Goal: Navigation & Orientation: Find specific page/section

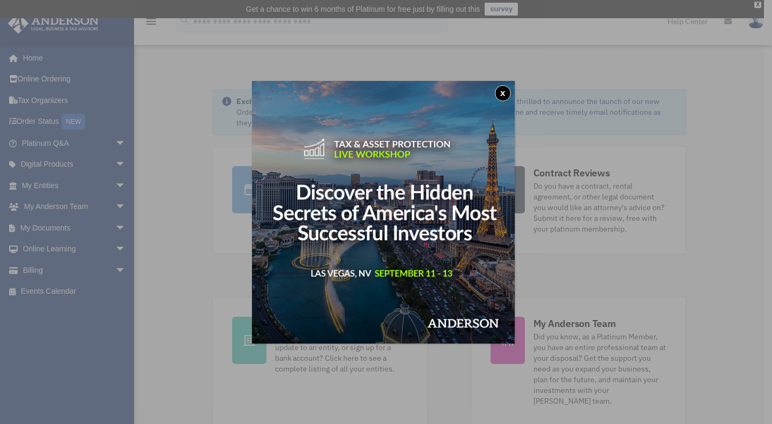
click at [500, 89] on button "x" at bounding box center [503, 93] width 16 height 16
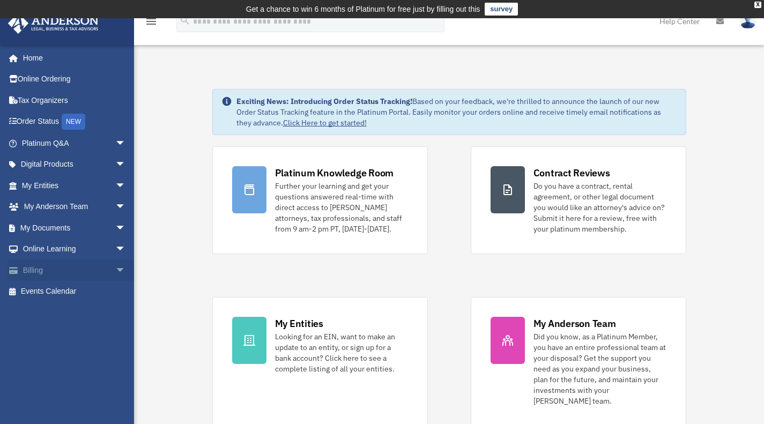
click at [71, 270] on link "Billing arrow_drop_down" at bounding box center [75, 269] width 134 height 21
click at [115, 272] on span "arrow_drop_down" at bounding box center [125, 270] width 21 height 22
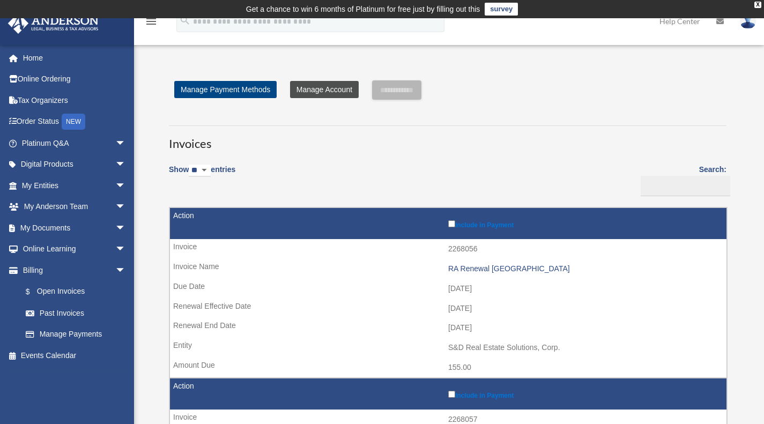
click at [331, 91] on link "Manage Account" at bounding box center [324, 89] width 69 height 17
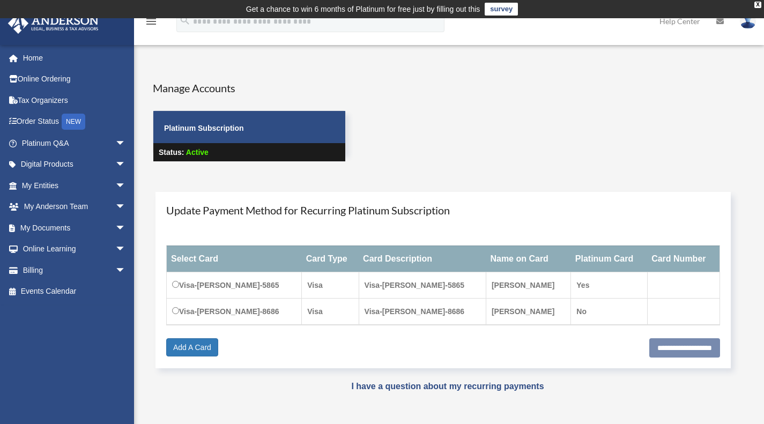
click at [200, 151] on span "Active" at bounding box center [197, 152] width 23 height 9
click at [757, 4] on div "X" at bounding box center [757, 5] width 7 height 6
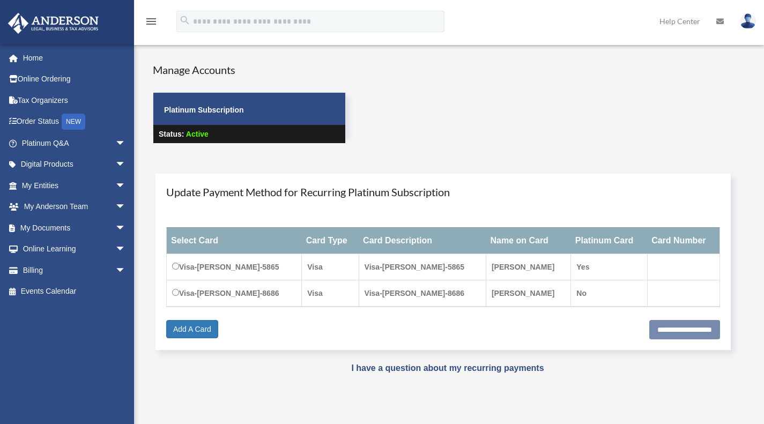
click at [156, 19] on icon "menu" at bounding box center [151, 21] width 13 height 13
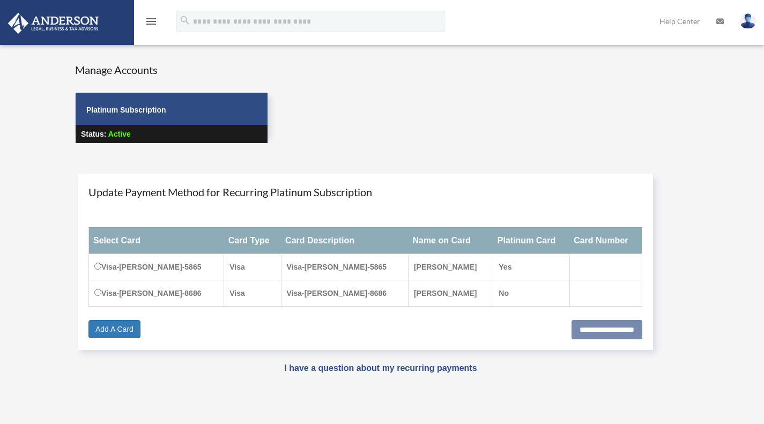
click at [155, 20] on icon "menu" at bounding box center [151, 21] width 13 height 13
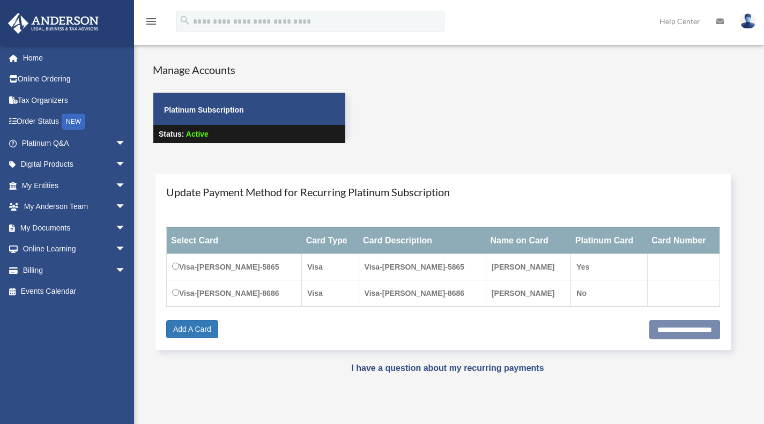
click at [752, 20] on img at bounding box center [747, 21] width 16 height 16
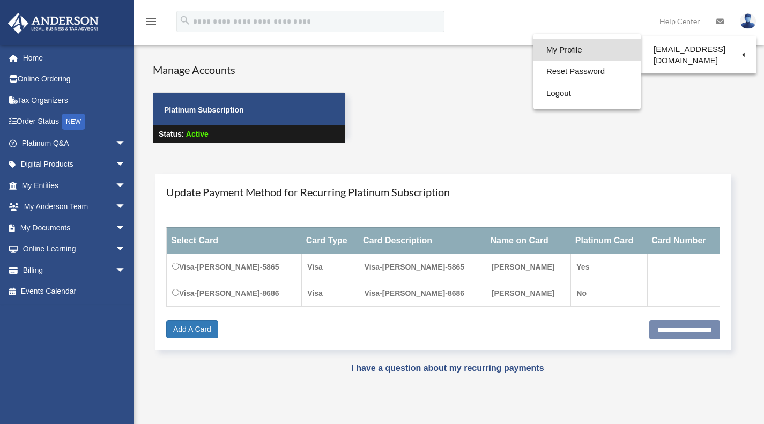
click at [572, 47] on link "My Profile" at bounding box center [586, 50] width 107 height 22
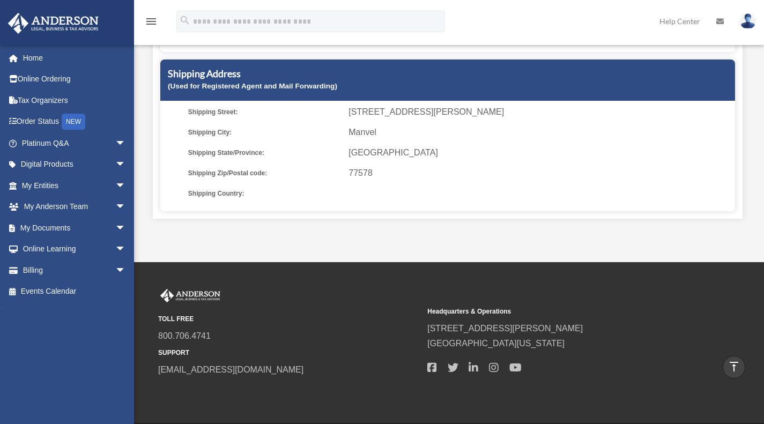
scroll to position [345, 0]
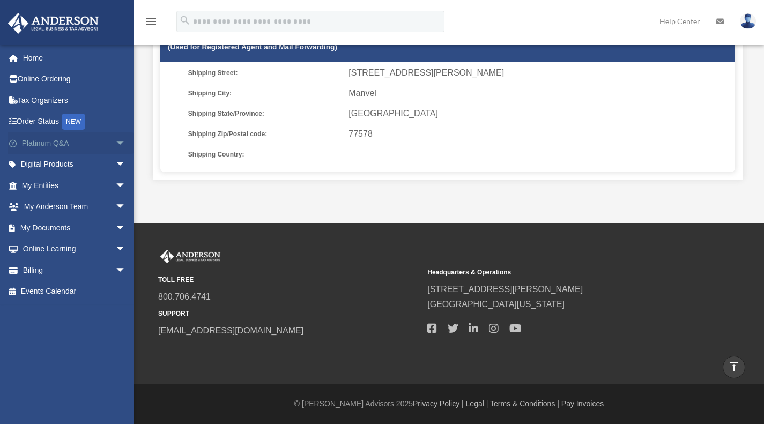
click at [72, 139] on link "Platinum Q&A arrow_drop_down" at bounding box center [75, 142] width 134 height 21
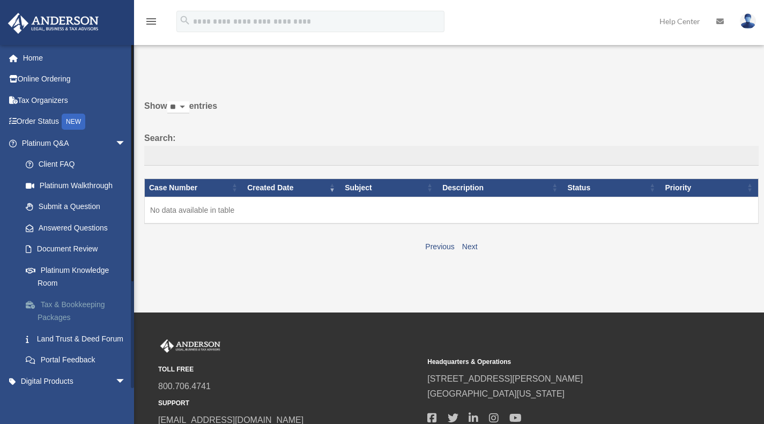
click at [61, 306] on link "Tax & Bookkeeping Packages" at bounding box center [78, 311] width 127 height 34
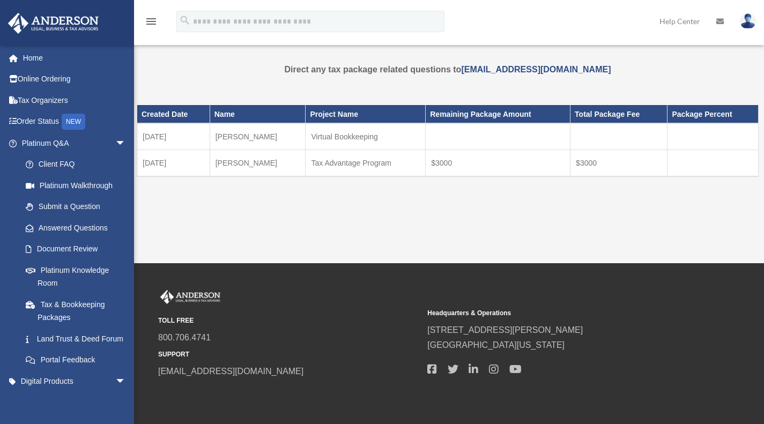
click at [499, 212] on div "Created Date Name Project Name Remaining Package Amount Total Package Fee Packa…" at bounding box center [448, 156] width 622 height 128
click at [87, 339] on link "Land Trust & Deed Forum" at bounding box center [78, 338] width 127 height 21
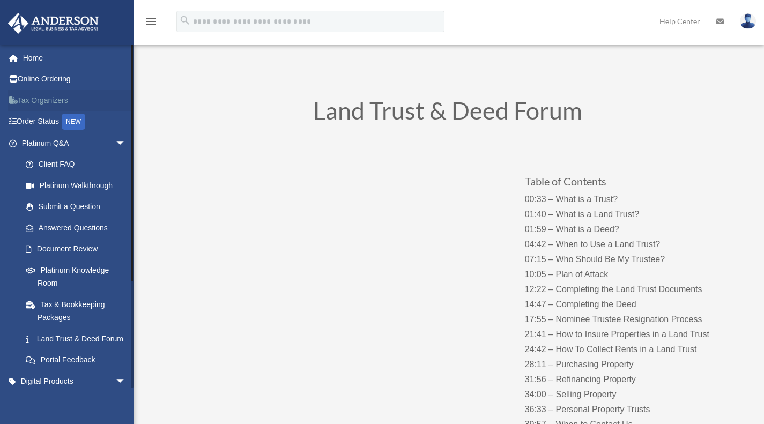
click at [34, 98] on link "Tax Organizers" at bounding box center [75, 99] width 134 height 21
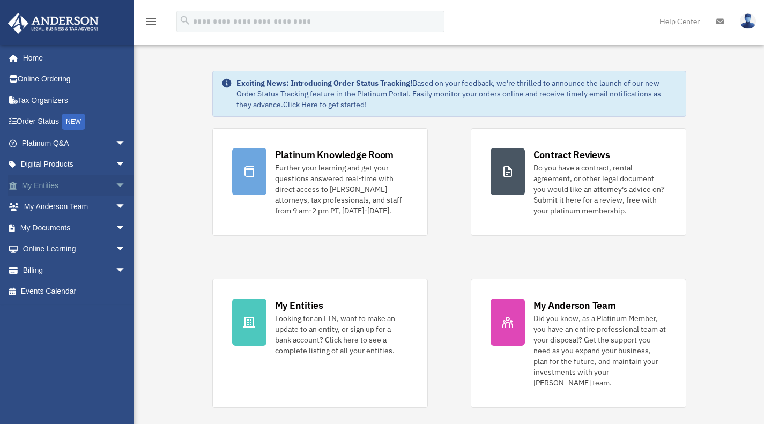
click at [117, 188] on span "arrow_drop_down" at bounding box center [125, 186] width 21 height 22
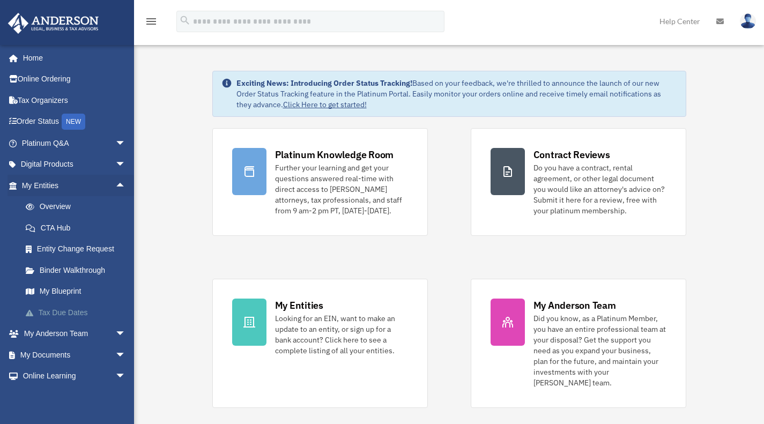
click at [47, 314] on link "Tax Due Dates" at bounding box center [78, 312] width 127 height 21
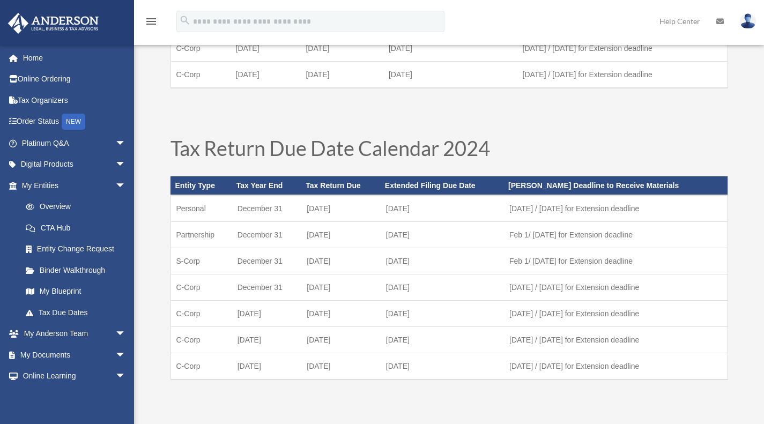
scroll to position [268, 0]
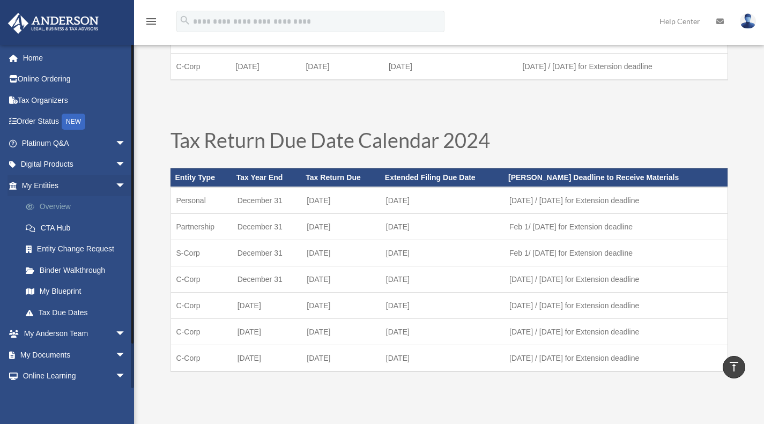
click at [66, 207] on link "Overview" at bounding box center [78, 206] width 127 height 21
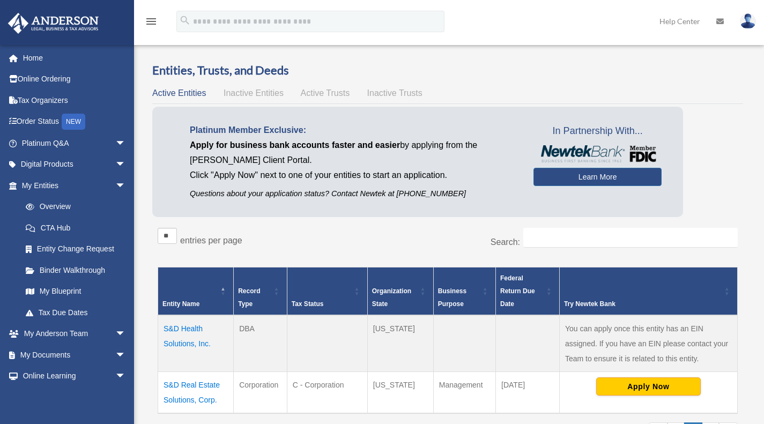
click at [265, 94] on span "Inactive Entities" at bounding box center [253, 92] width 60 height 9
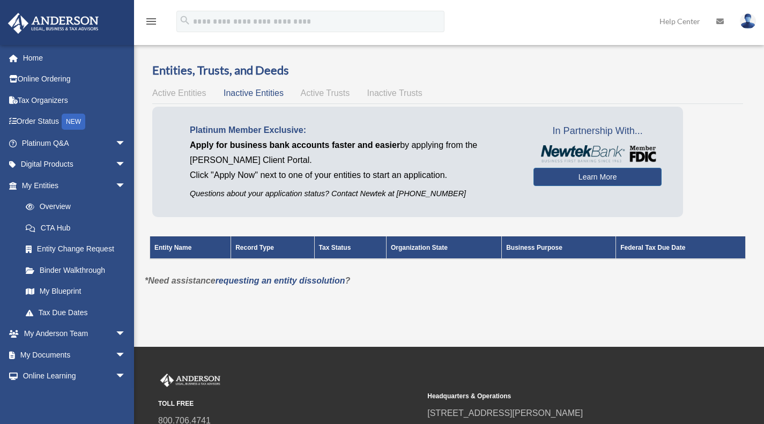
click at [300, 91] on div "Active Entities Inactive Entities Active Trusts Inactive Trusts" at bounding box center [447, 93] width 590 height 15
click at [315, 92] on span "Active Trusts" at bounding box center [325, 92] width 49 height 9
click at [390, 92] on span "Inactive Trusts" at bounding box center [394, 92] width 55 height 9
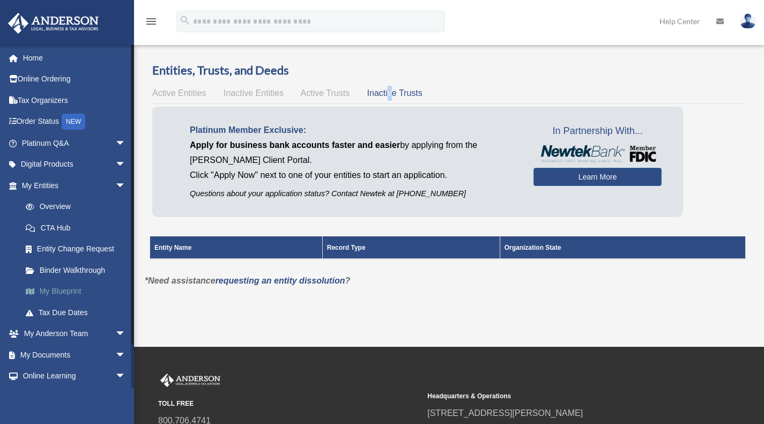
click at [62, 291] on link "My Blueprint" at bounding box center [78, 291] width 127 height 21
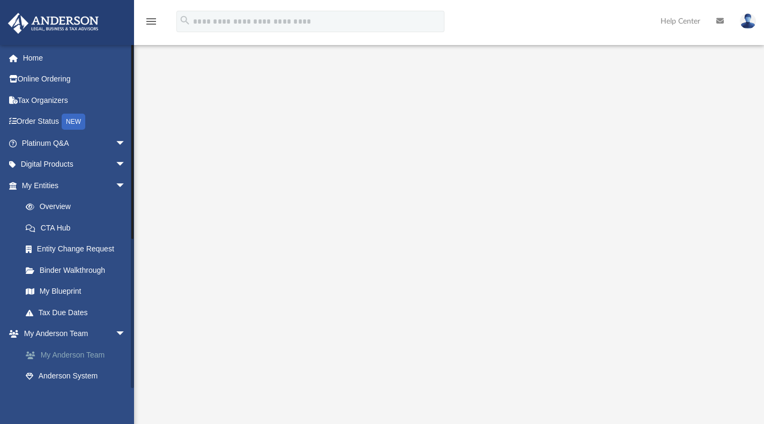
click at [77, 360] on link "My Anderson Team" at bounding box center [78, 354] width 127 height 21
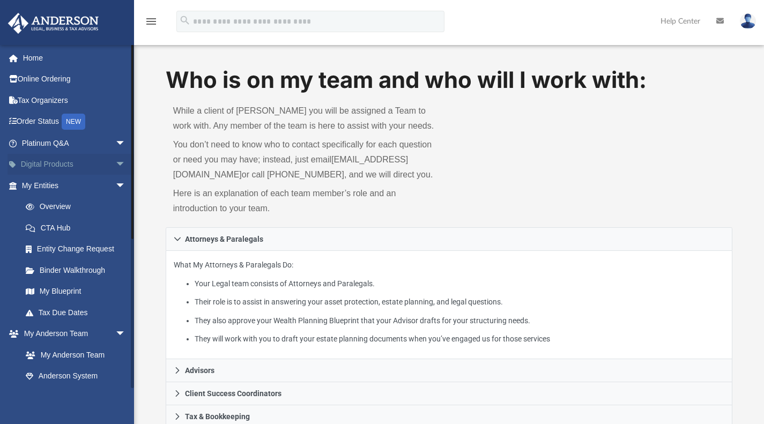
click at [74, 163] on link "Digital Products arrow_drop_down" at bounding box center [75, 164] width 134 height 21
click at [115, 160] on span "arrow_drop_down" at bounding box center [125, 165] width 21 height 22
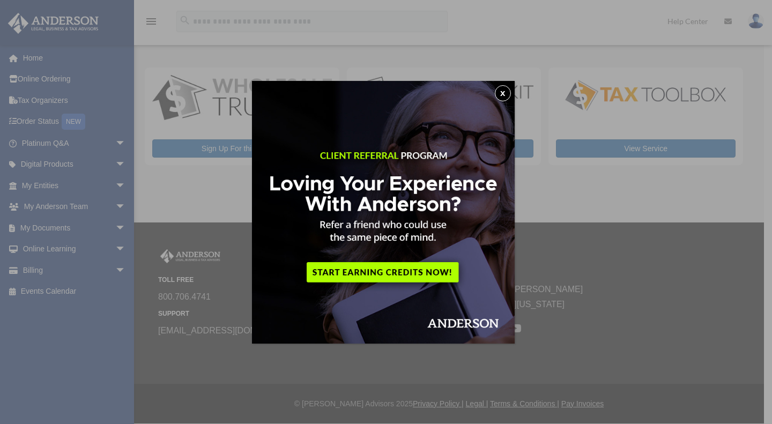
click at [506, 92] on button "x" at bounding box center [503, 93] width 16 height 16
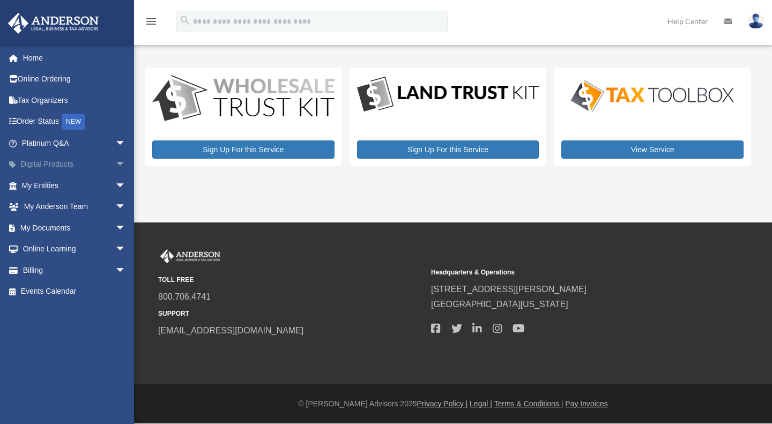
click at [116, 160] on span "arrow_drop_down" at bounding box center [125, 165] width 21 height 22
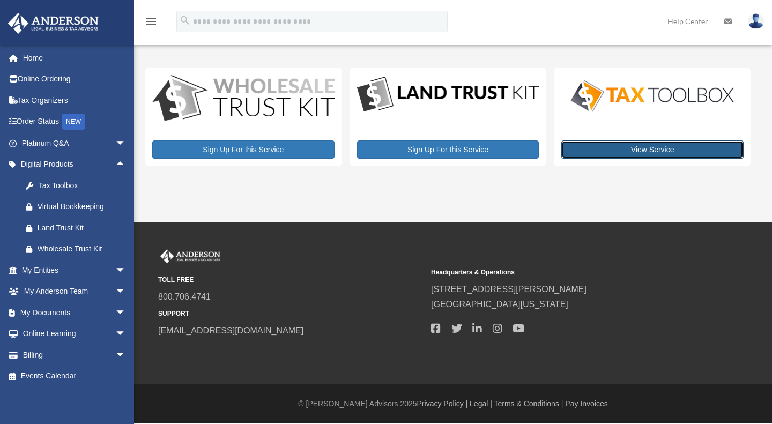
click at [613, 146] on link "View Service" at bounding box center [652, 149] width 182 height 18
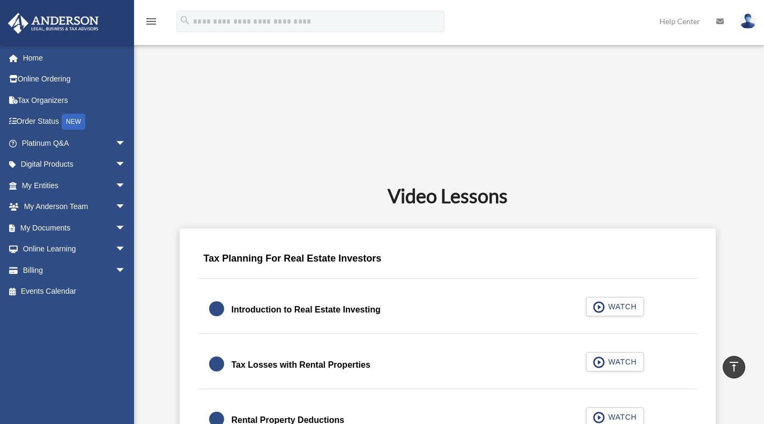
scroll to position [536, 0]
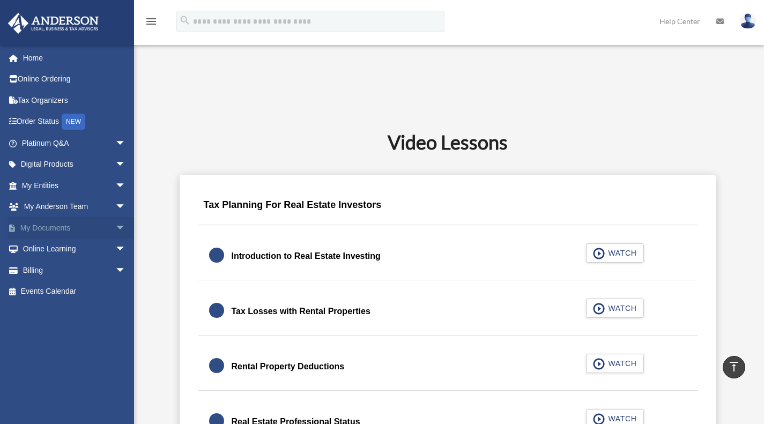
click at [115, 222] on span "arrow_drop_down" at bounding box center [125, 228] width 21 height 22
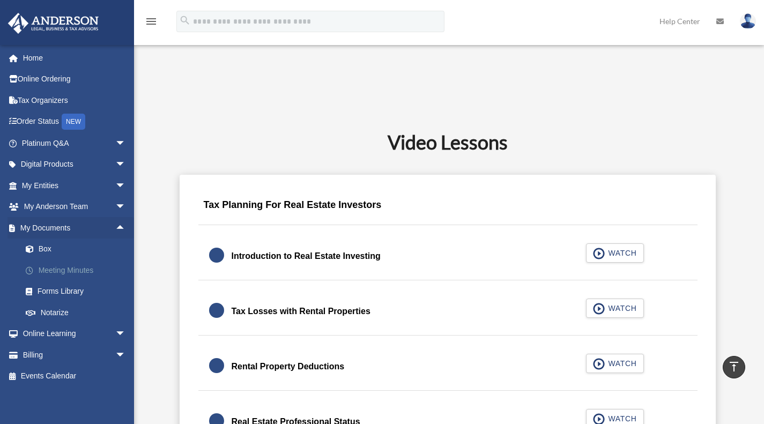
click at [58, 270] on link "Meeting Minutes" at bounding box center [78, 269] width 127 height 21
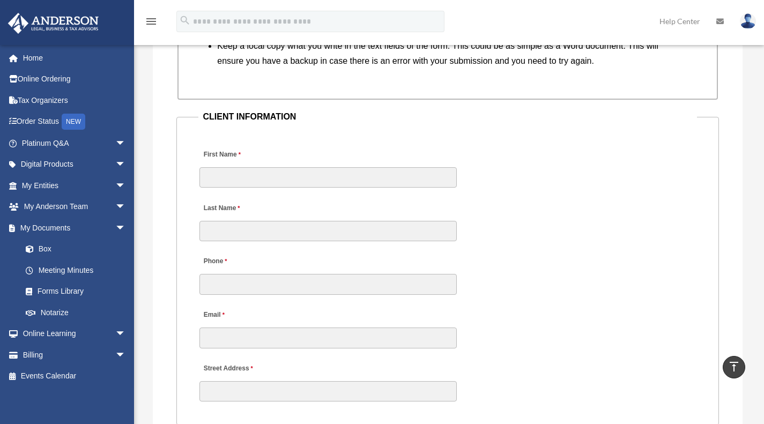
scroll to position [804, 0]
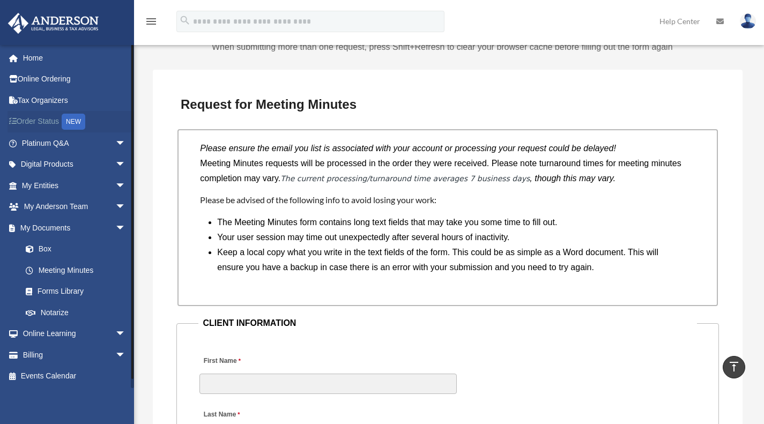
click at [24, 119] on link "Order Status NEW" at bounding box center [75, 122] width 134 height 22
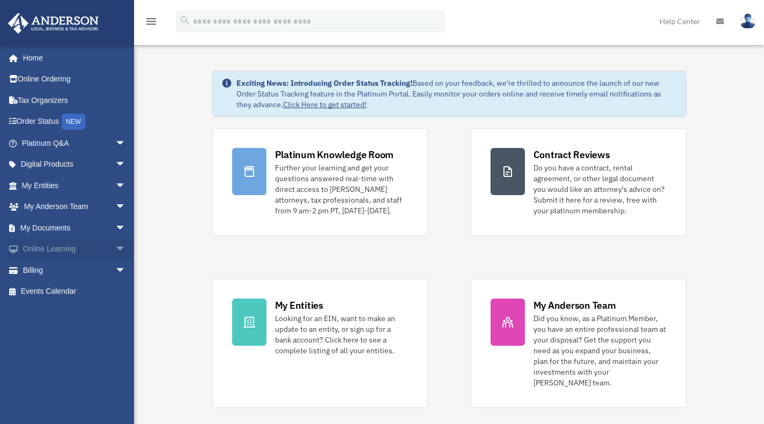
click at [115, 248] on span "arrow_drop_down" at bounding box center [125, 249] width 21 height 22
click at [59, 268] on link "Courses" at bounding box center [78, 269] width 127 height 21
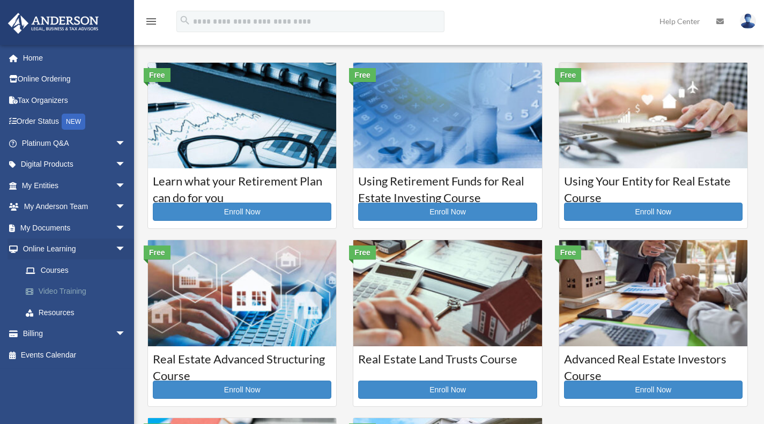
click at [60, 295] on link "Video Training" at bounding box center [78, 291] width 127 height 21
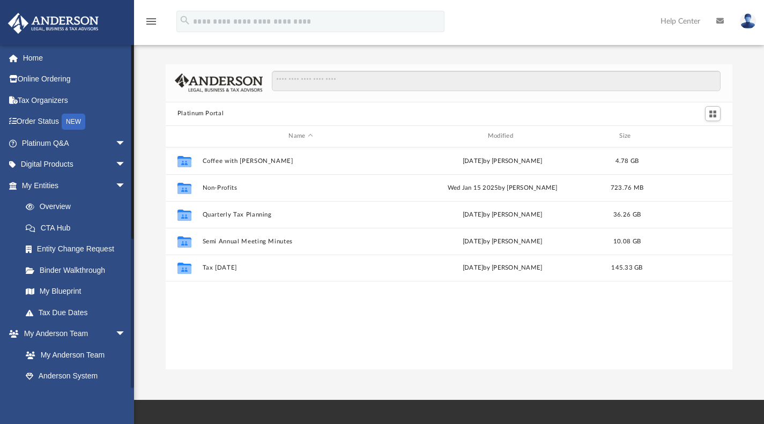
scroll to position [235, 558]
click at [115, 160] on span "arrow_drop_down" at bounding box center [125, 165] width 21 height 22
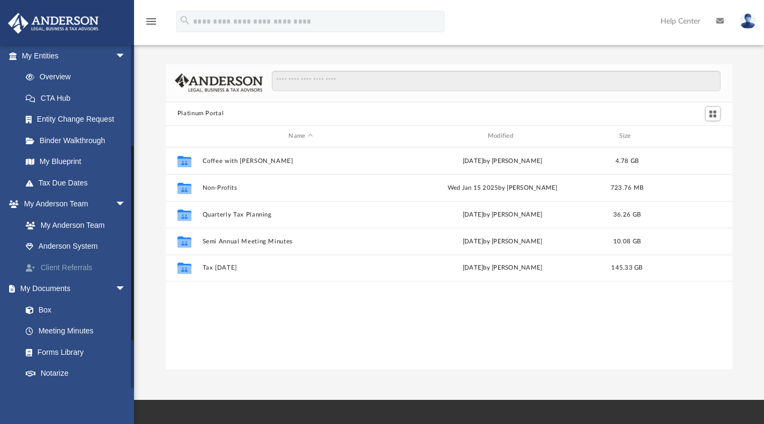
scroll to position [339, 0]
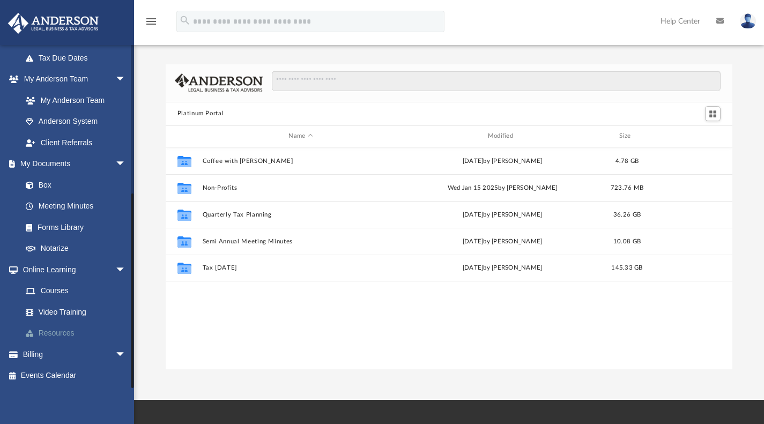
click at [59, 331] on link "Resources" at bounding box center [78, 333] width 127 height 21
